Goal: Find specific page/section: Find specific page/section

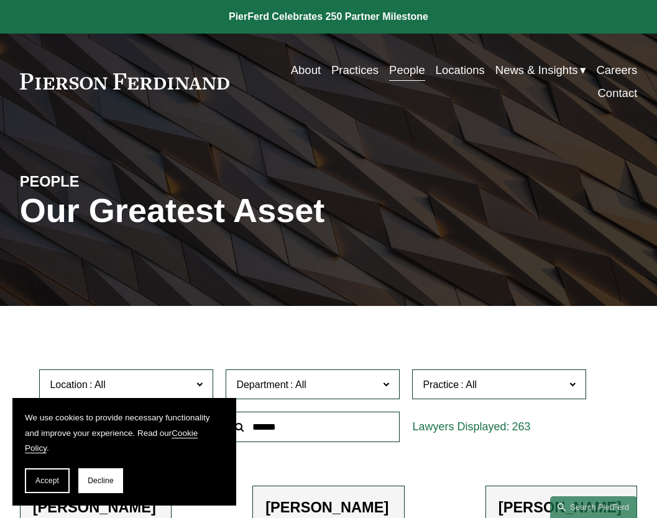
click at [348, 71] on link "Practices" at bounding box center [354, 69] width 47 height 23
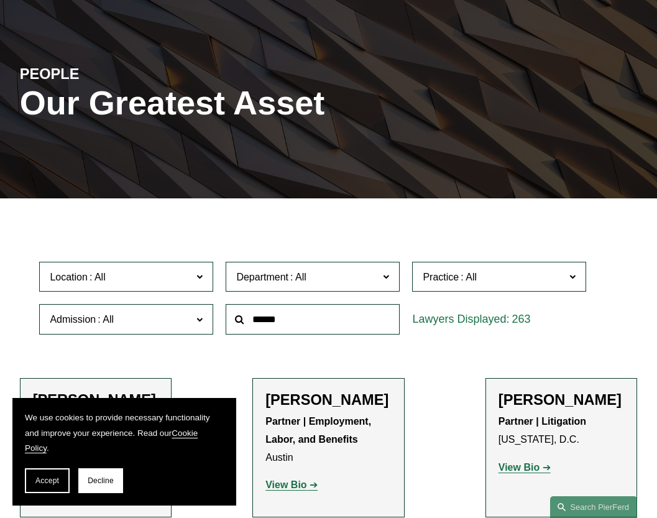
scroll to position [124, 0]
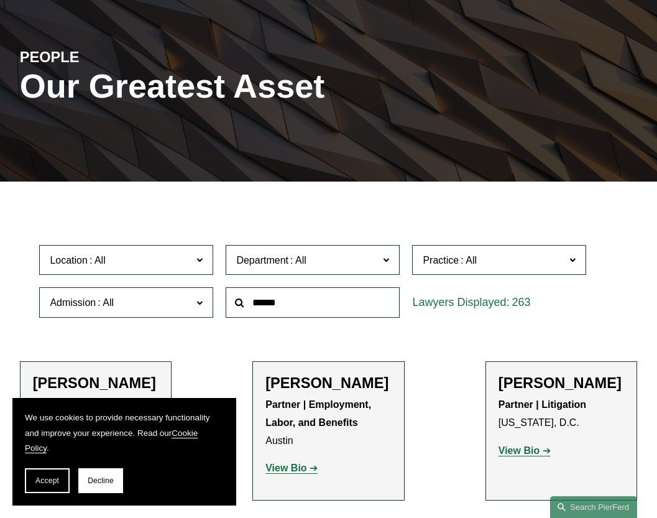
click at [204, 261] on label "Location" at bounding box center [126, 260] width 174 height 30
click at [0, 0] on link "[GEOGRAPHIC_DATA]" at bounding box center [0, 0] width 0 height 0
click at [55, 475] on button "Accept" at bounding box center [47, 480] width 45 height 25
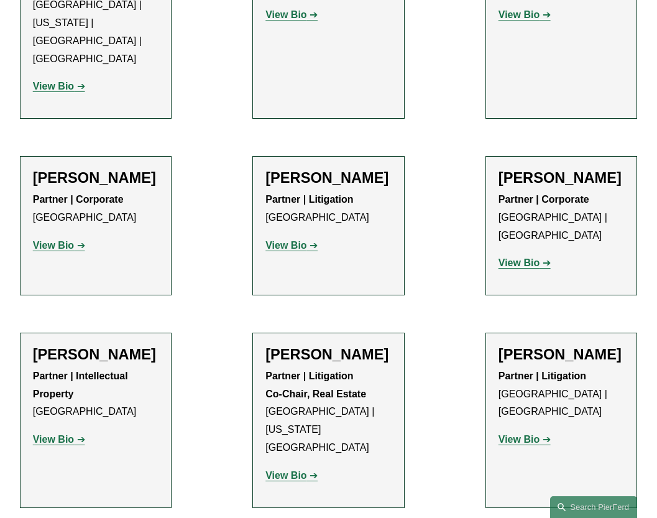
scroll to position [932, 0]
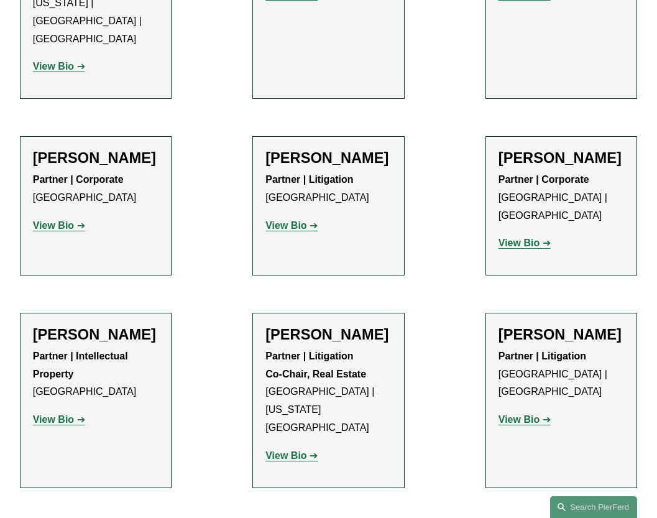
drag, startPoint x: 347, startPoint y: 112, endPoint x: 186, endPoint y: 169, distance: 171.2
click at [186, 169] on ul "Filter Location Atlanta Atlanta All Atlanta Austin Bellevue Boston Charlotte Ch…" at bounding box center [328, 418] width 657 height 2048
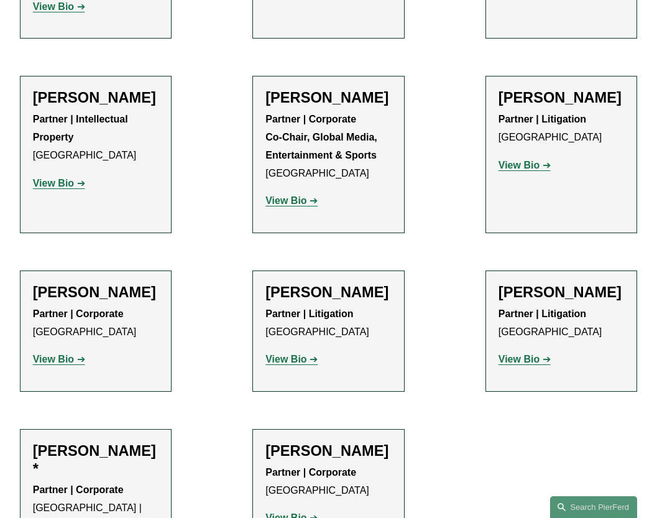
scroll to position [1802, 0]
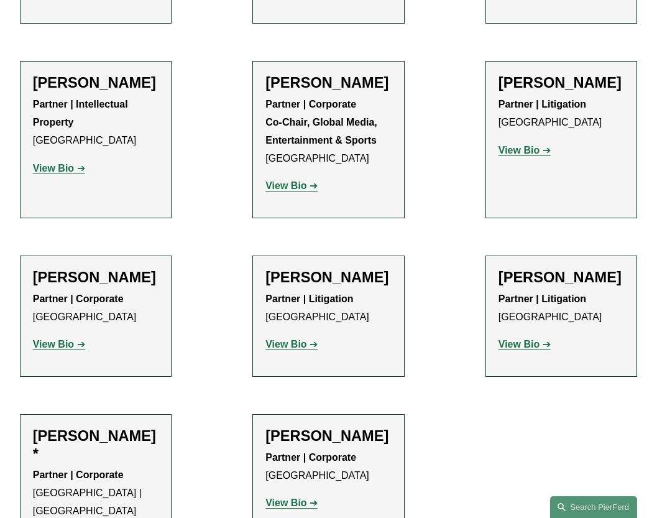
click at [295, 339] on strong "View Bio" at bounding box center [285, 344] width 41 height 11
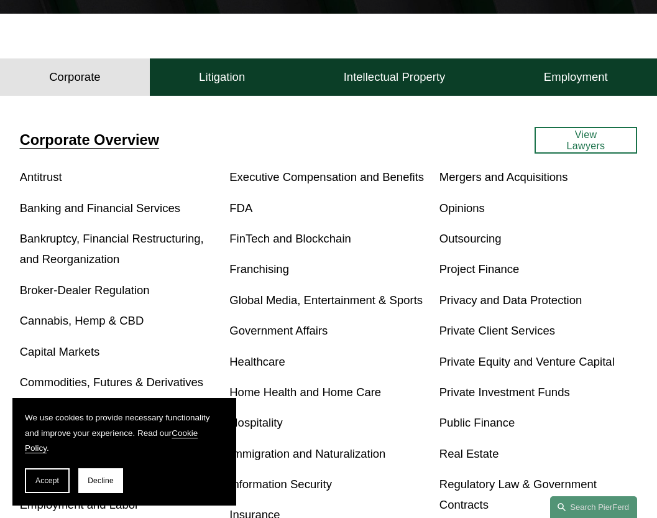
scroll to position [311, 0]
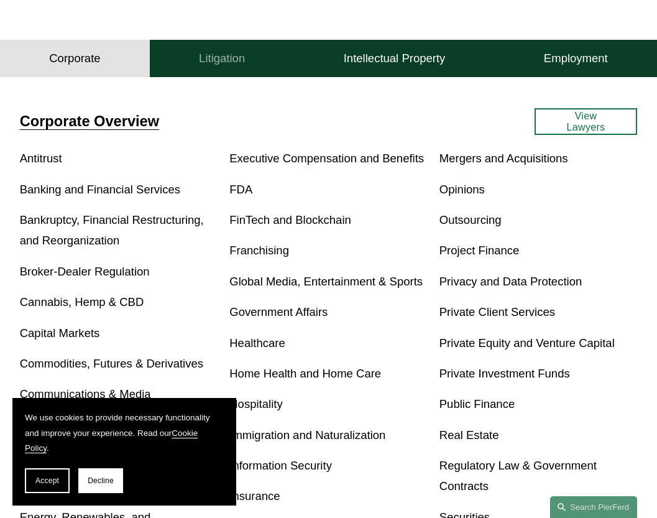
click at [196, 64] on button "Litigation" at bounding box center [222, 58] width 145 height 37
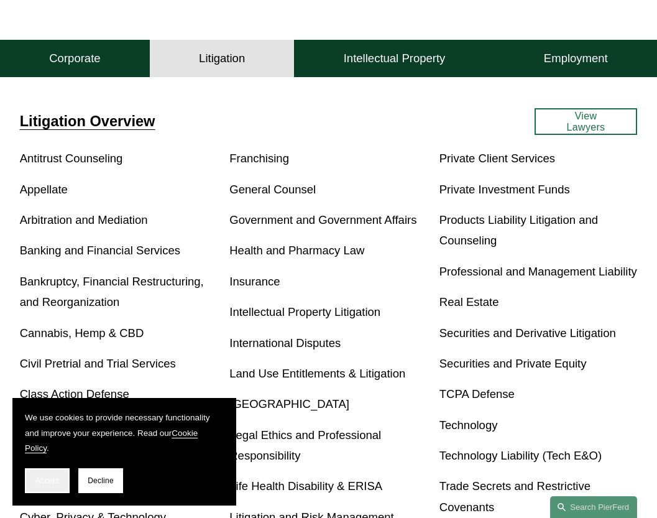
click at [45, 485] on button "Accept" at bounding box center [47, 480] width 45 height 25
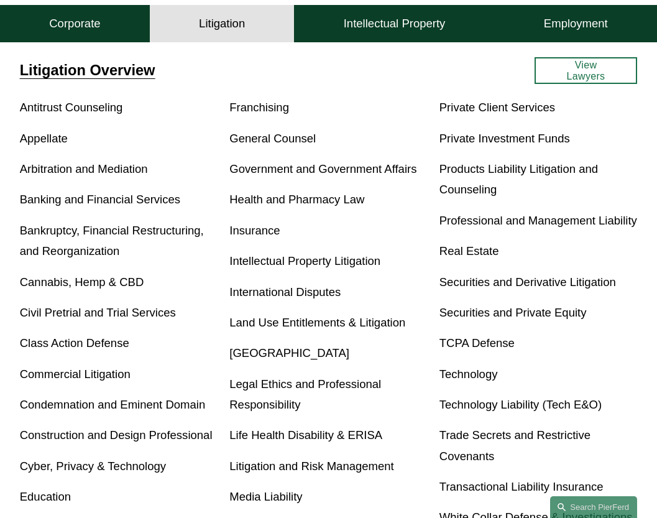
scroll to position [343, 0]
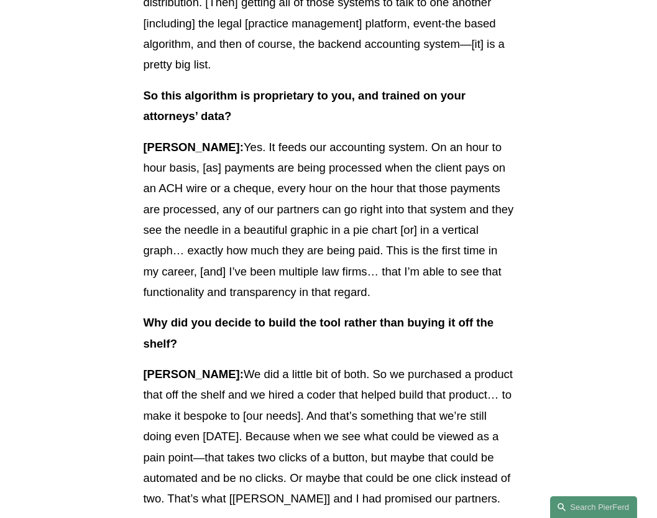
scroll to position [2796, 0]
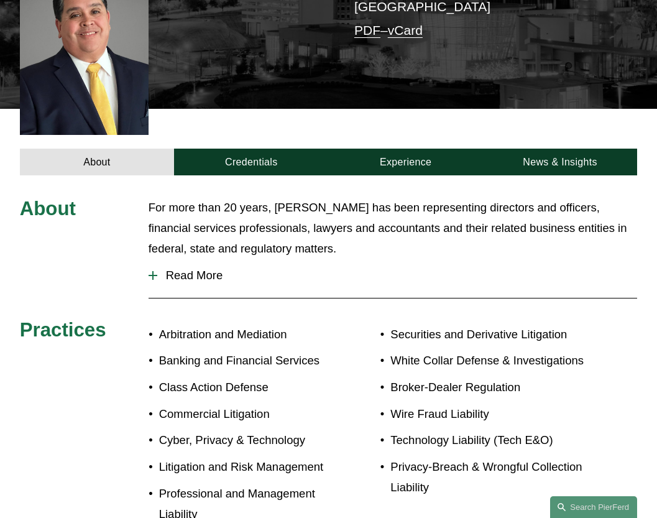
scroll to position [373, 0]
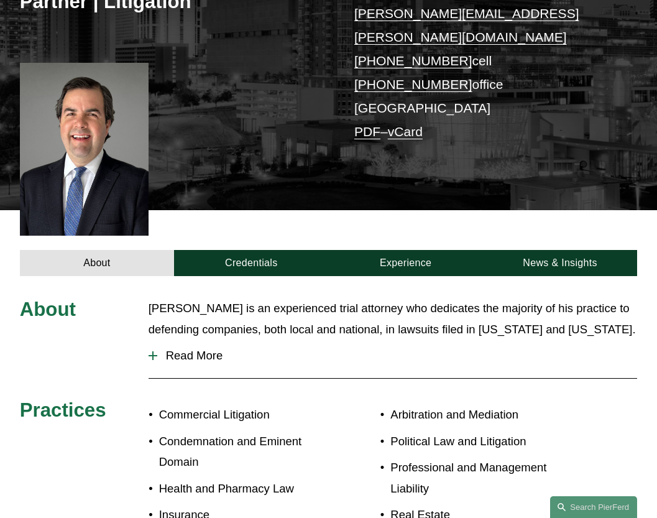
scroll to position [165, 0]
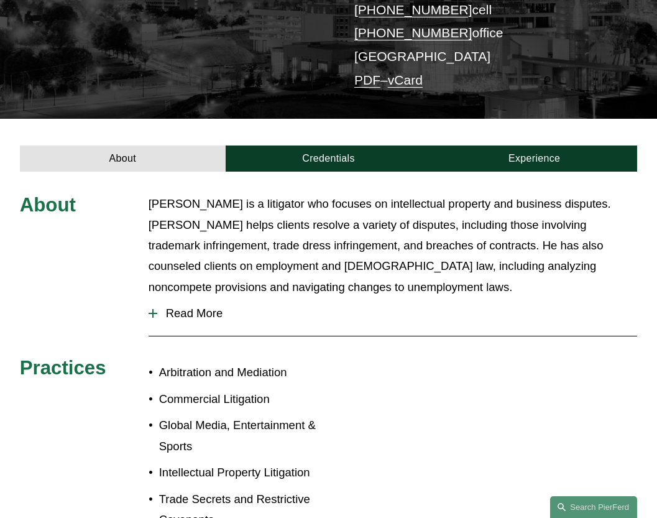
scroll to position [311, 0]
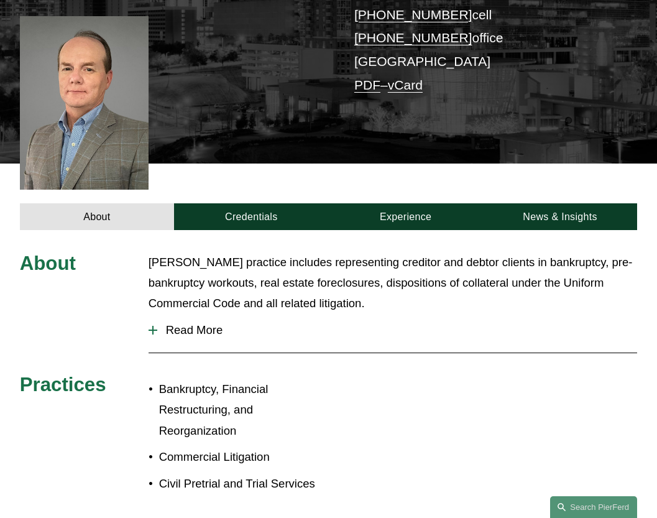
scroll to position [311, 0]
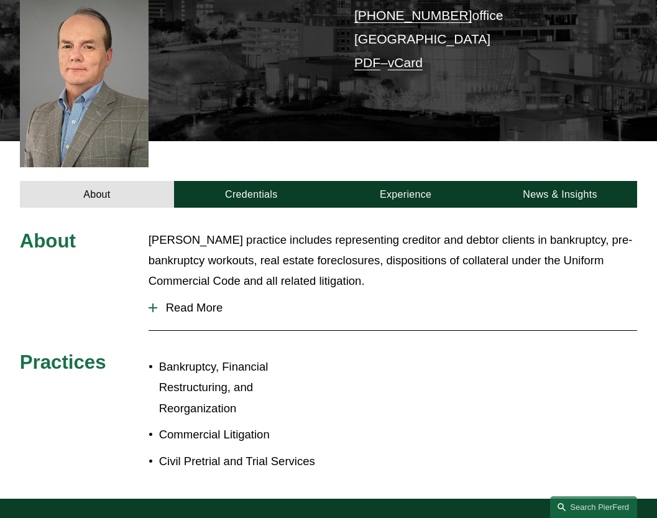
click at [206, 301] on span "Read More" at bounding box center [397, 308] width 480 height 14
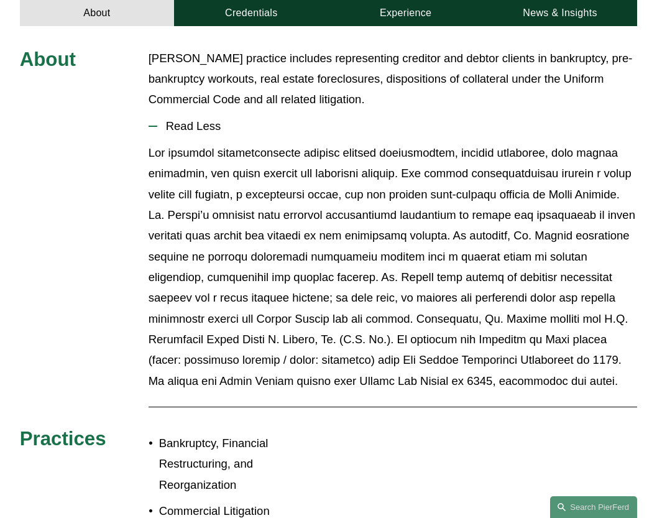
scroll to position [497, 0]
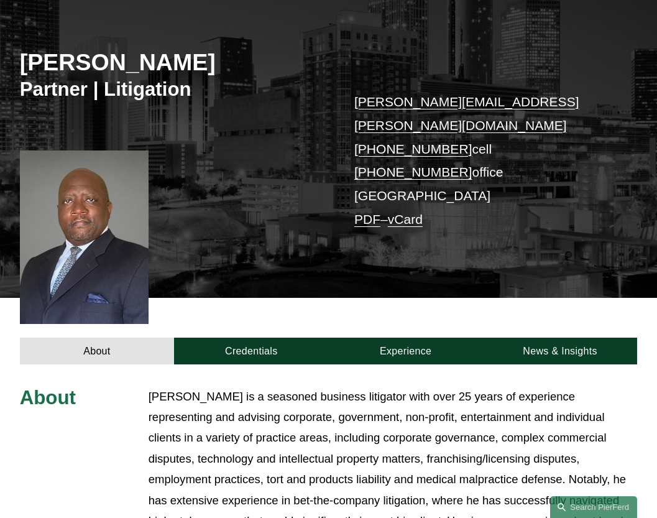
scroll to position [139, 0]
